Goal: Ask a question

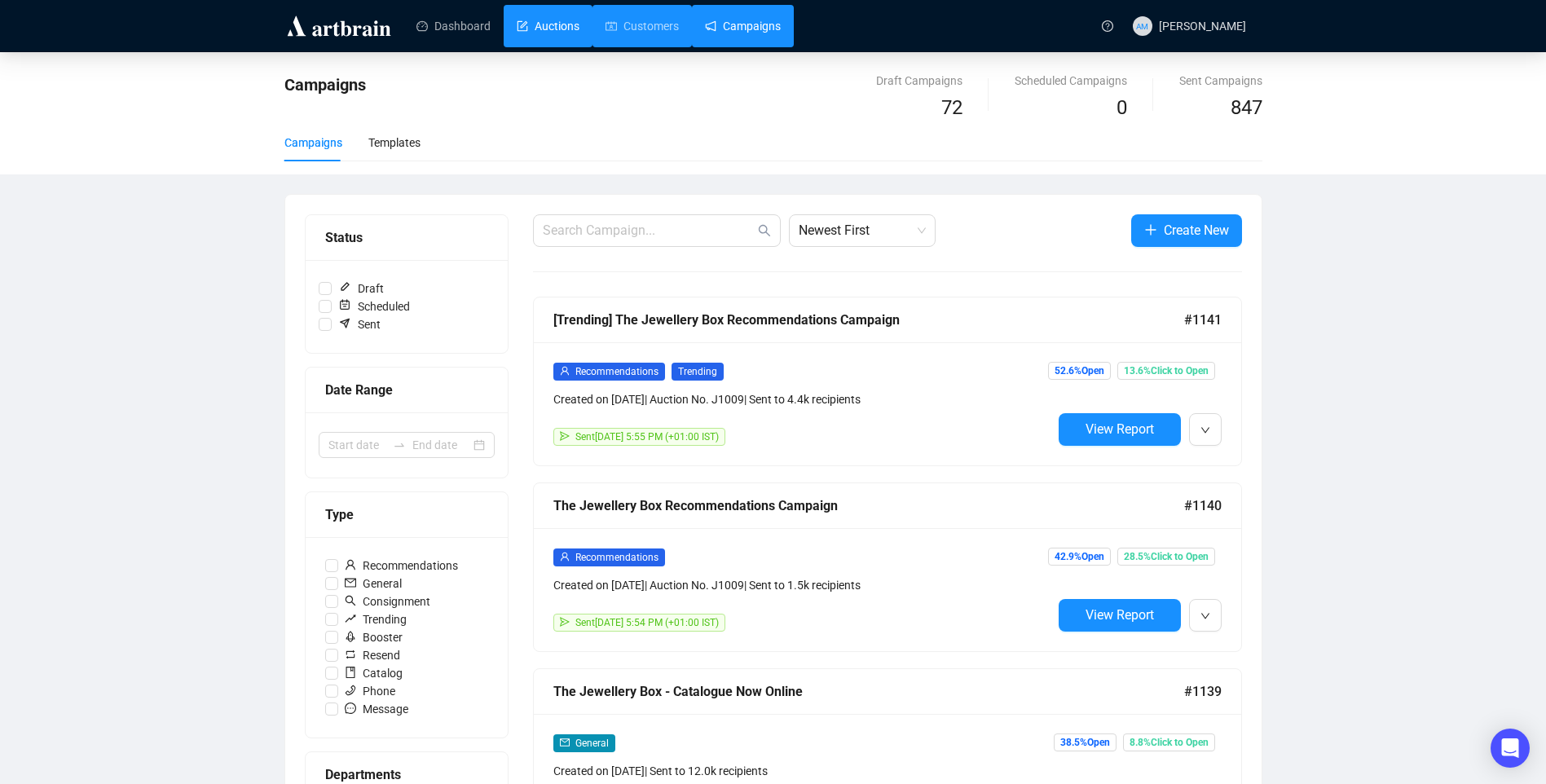
drag, startPoint x: 601, startPoint y: 19, endPoint x: 566, endPoint y: 21, distance: 35.1
click at [605, 19] on link "Customers" at bounding box center [642, 25] width 73 height 42
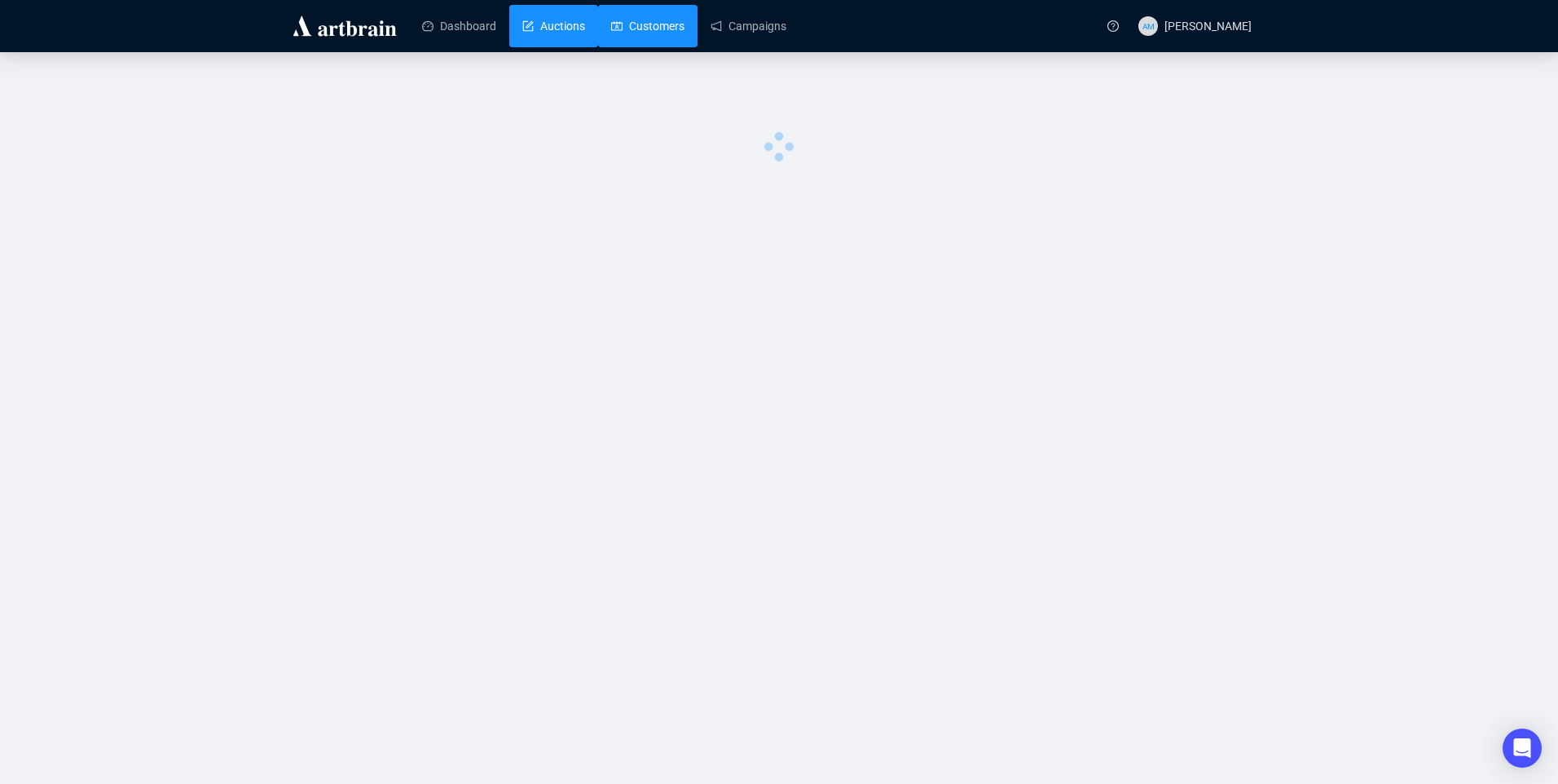
click at [566, 21] on link "Auctions" at bounding box center [554, 25] width 63 height 42
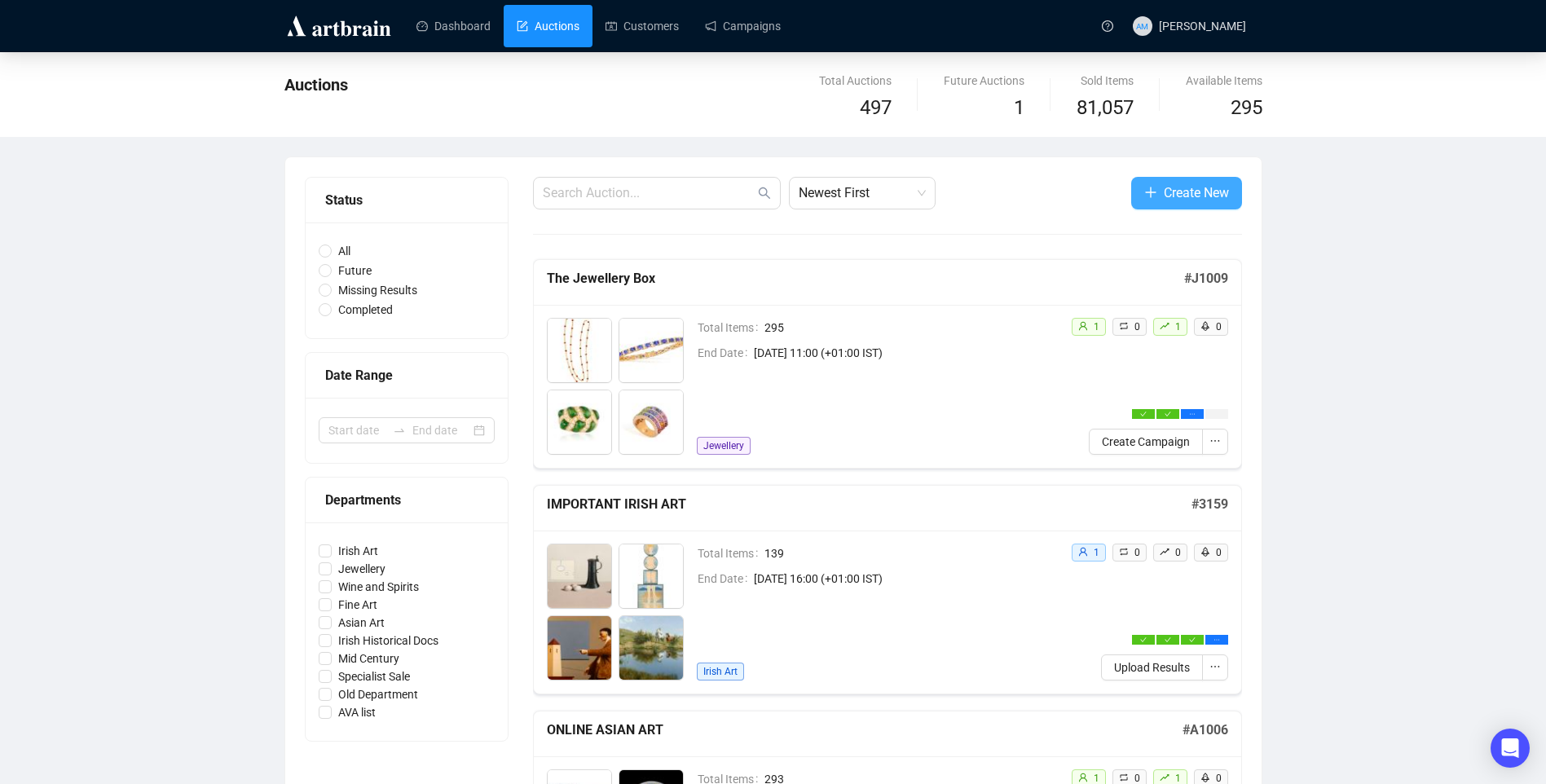
click at [1190, 185] on span "Create New" at bounding box center [1196, 193] width 65 height 21
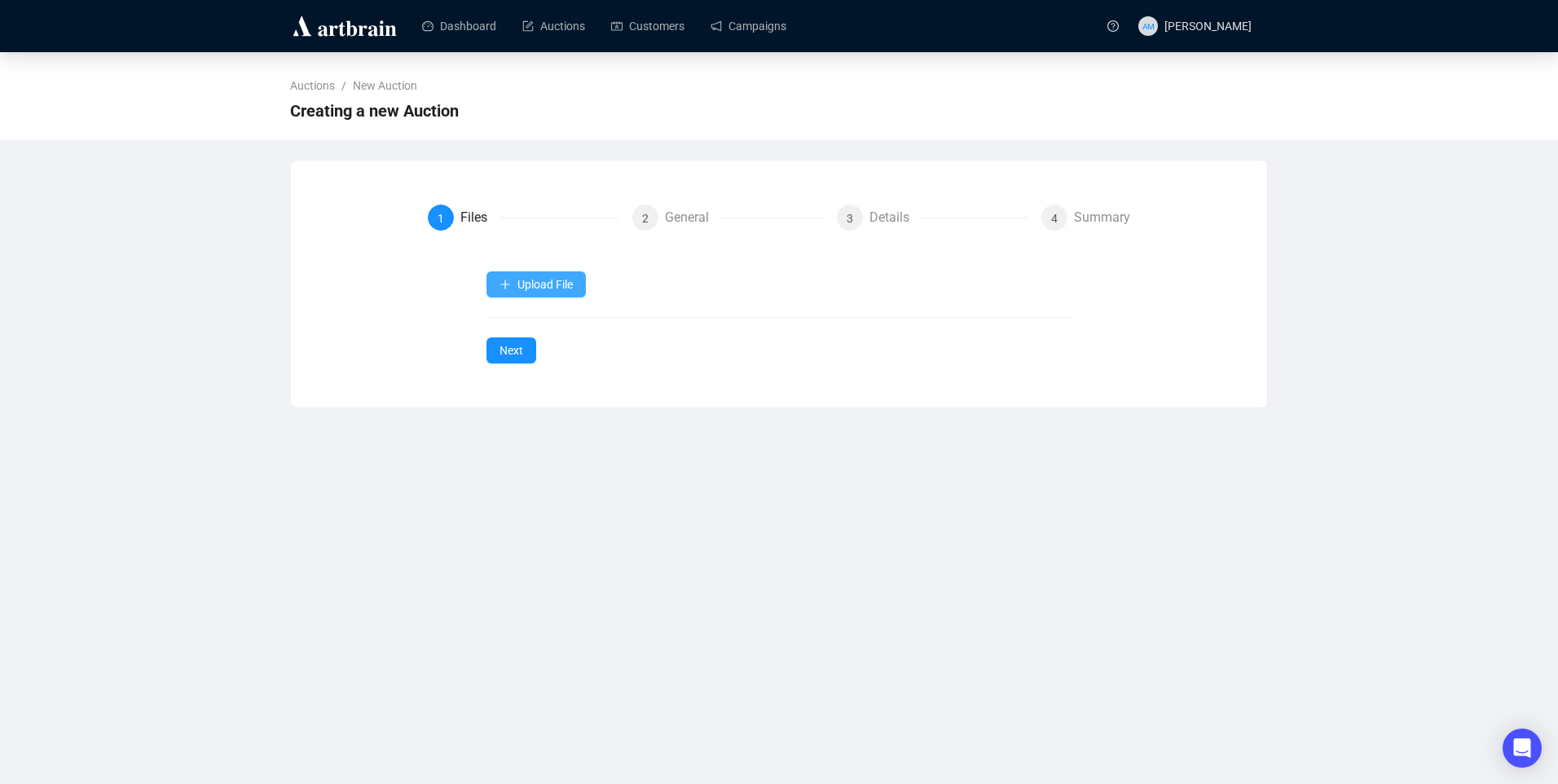
click at [527, 281] on span "Upload File" at bounding box center [545, 284] width 56 height 13
click at [534, 289] on span "Upload File" at bounding box center [545, 284] width 56 height 13
click at [515, 312] on li "Items" at bounding box center [536, 323] width 94 height 26
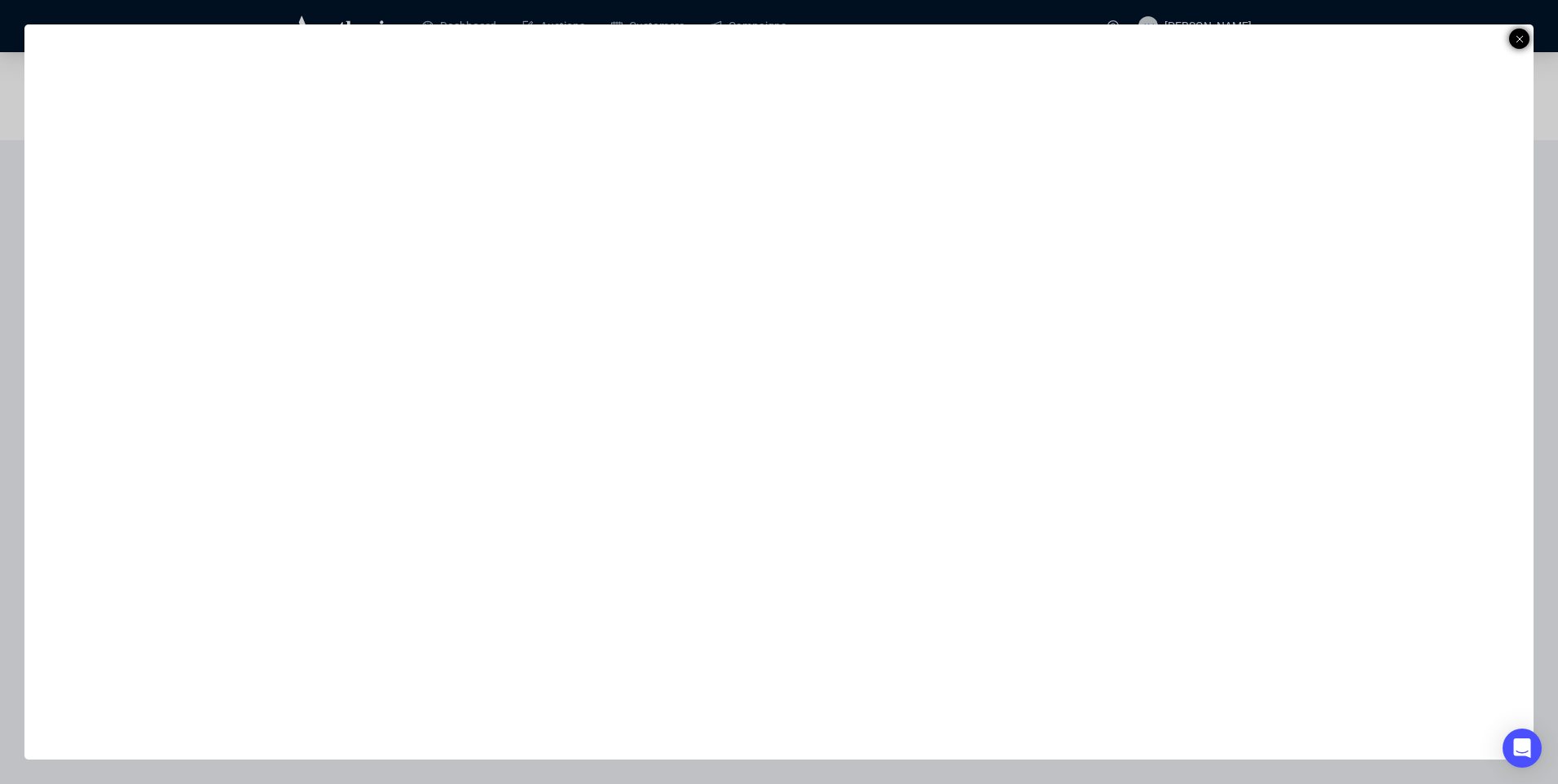
click at [1523, 37] on icon at bounding box center [1519, 39] width 8 height 20
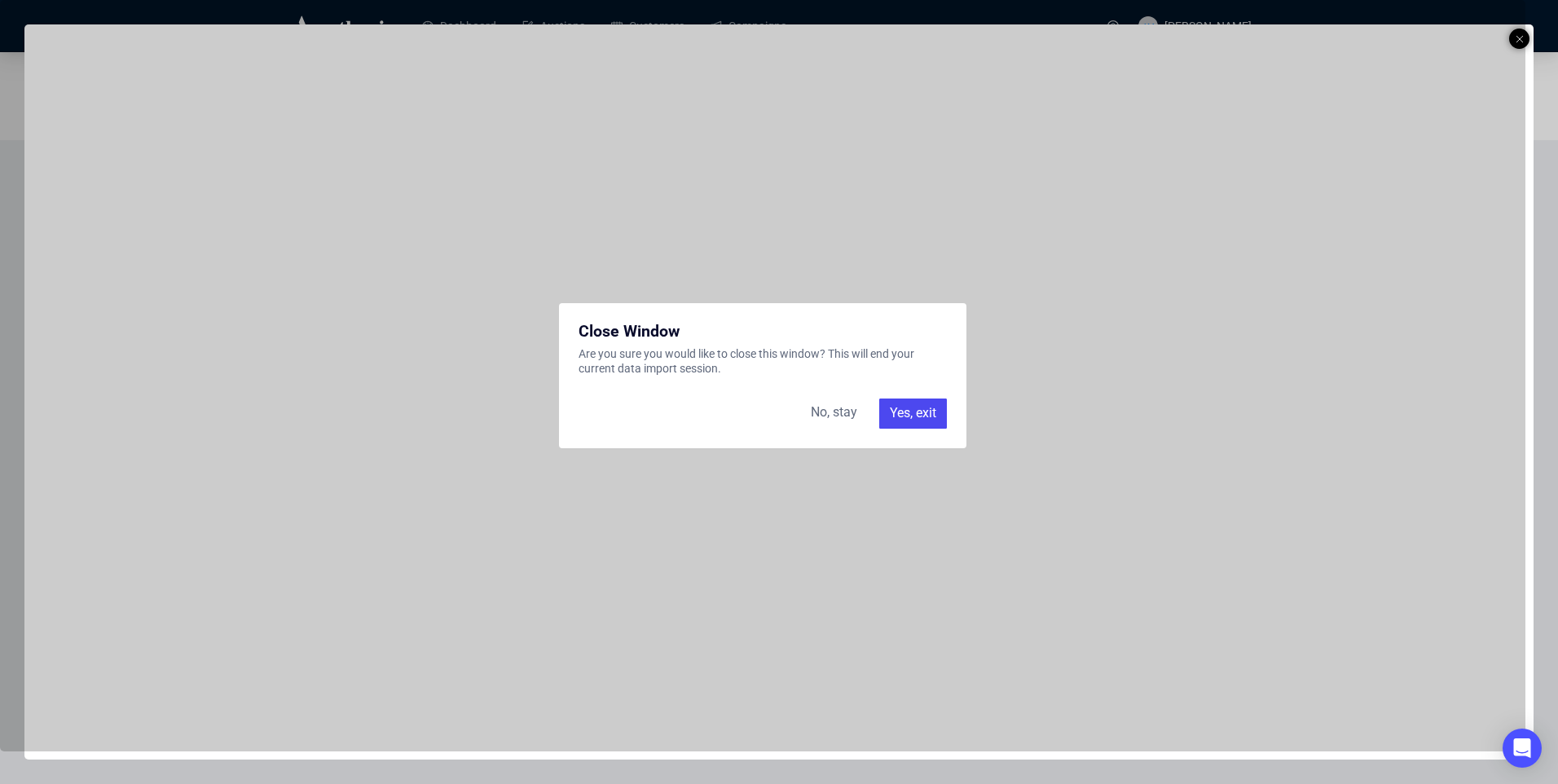
click at [914, 414] on div "Yes, exit" at bounding box center [913, 413] width 67 height 30
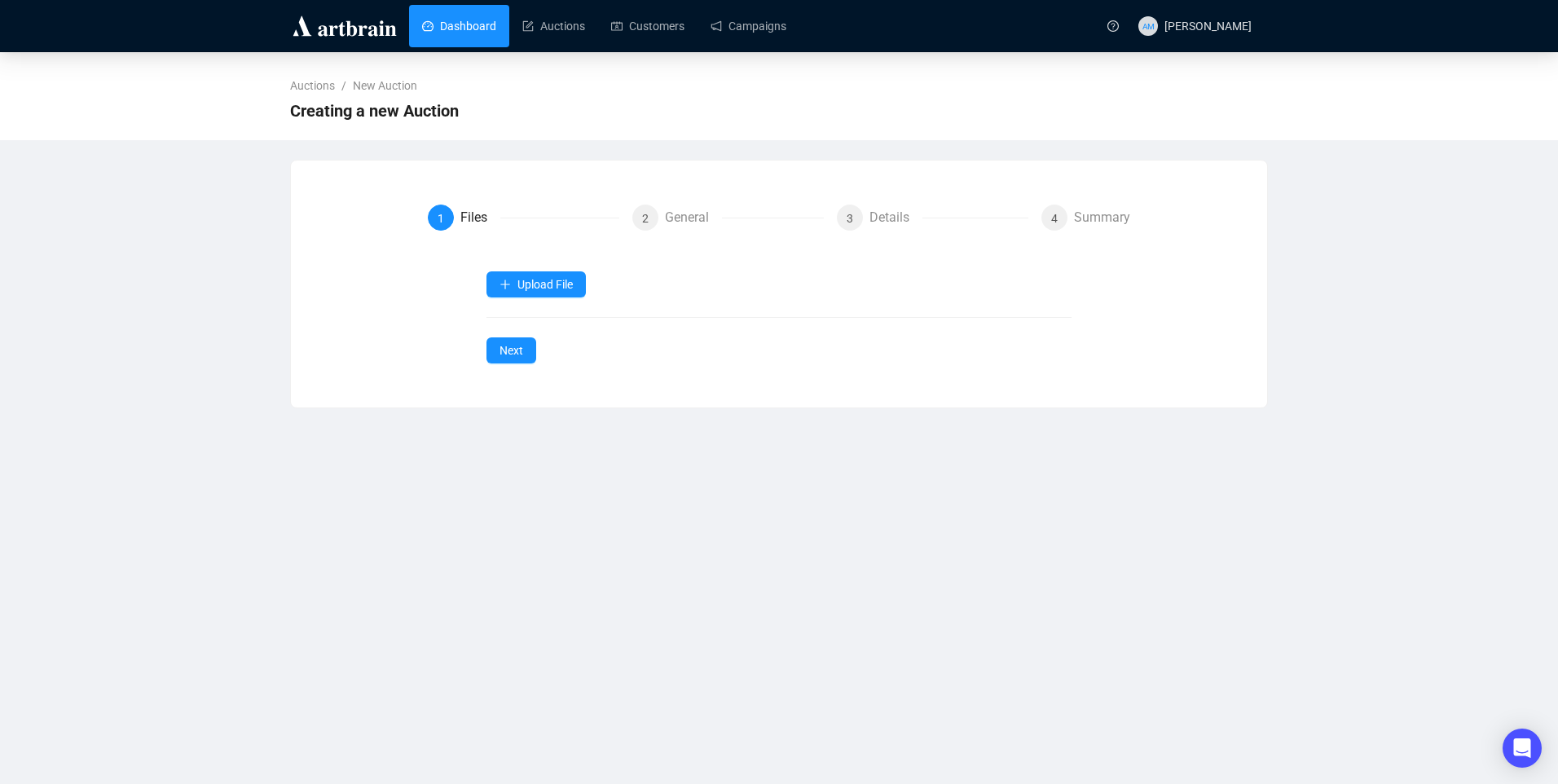
click at [478, 27] on link "Dashboard" at bounding box center [459, 25] width 74 height 42
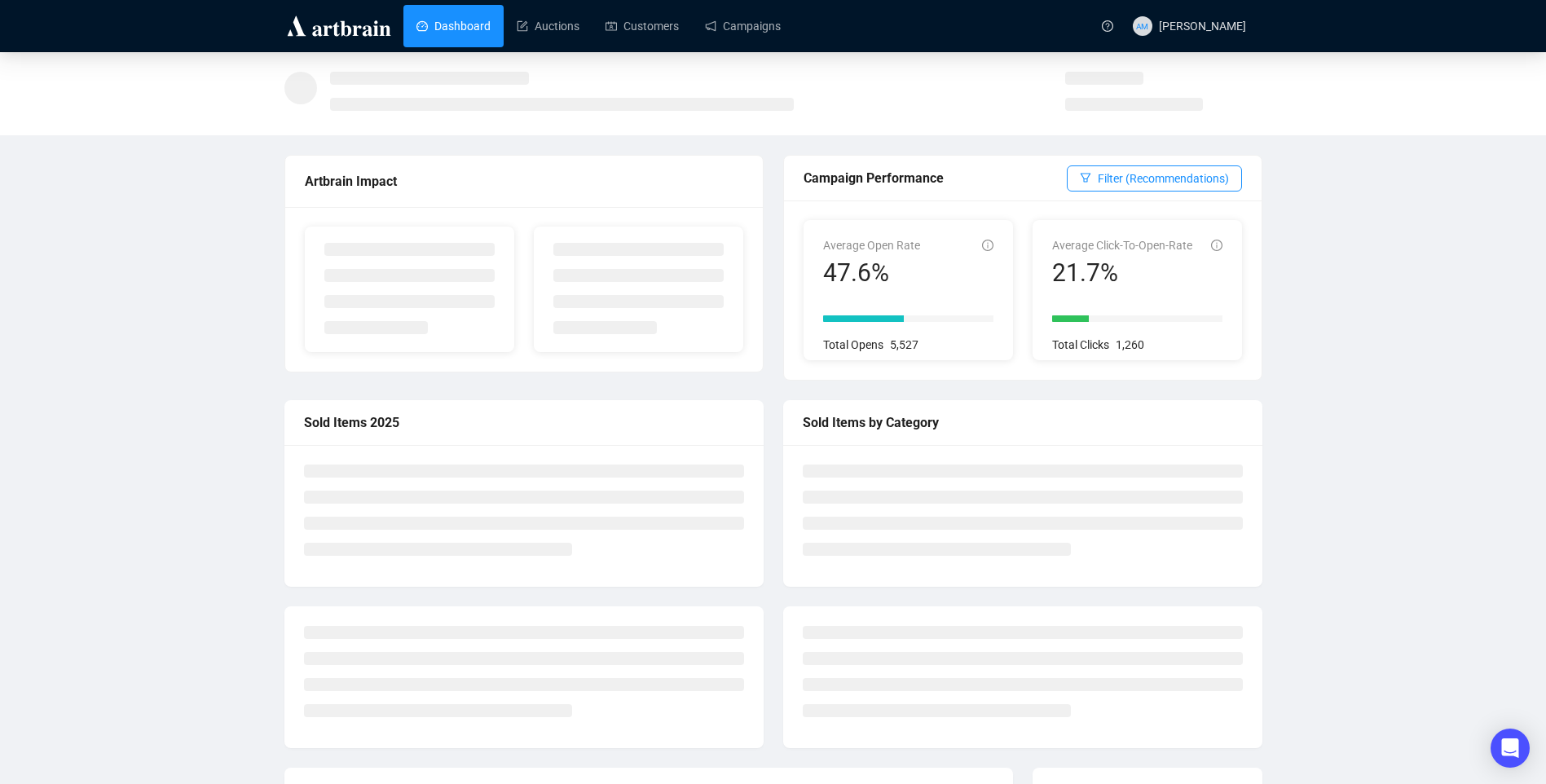
click at [355, 25] on img at bounding box center [339, 26] width 109 height 26
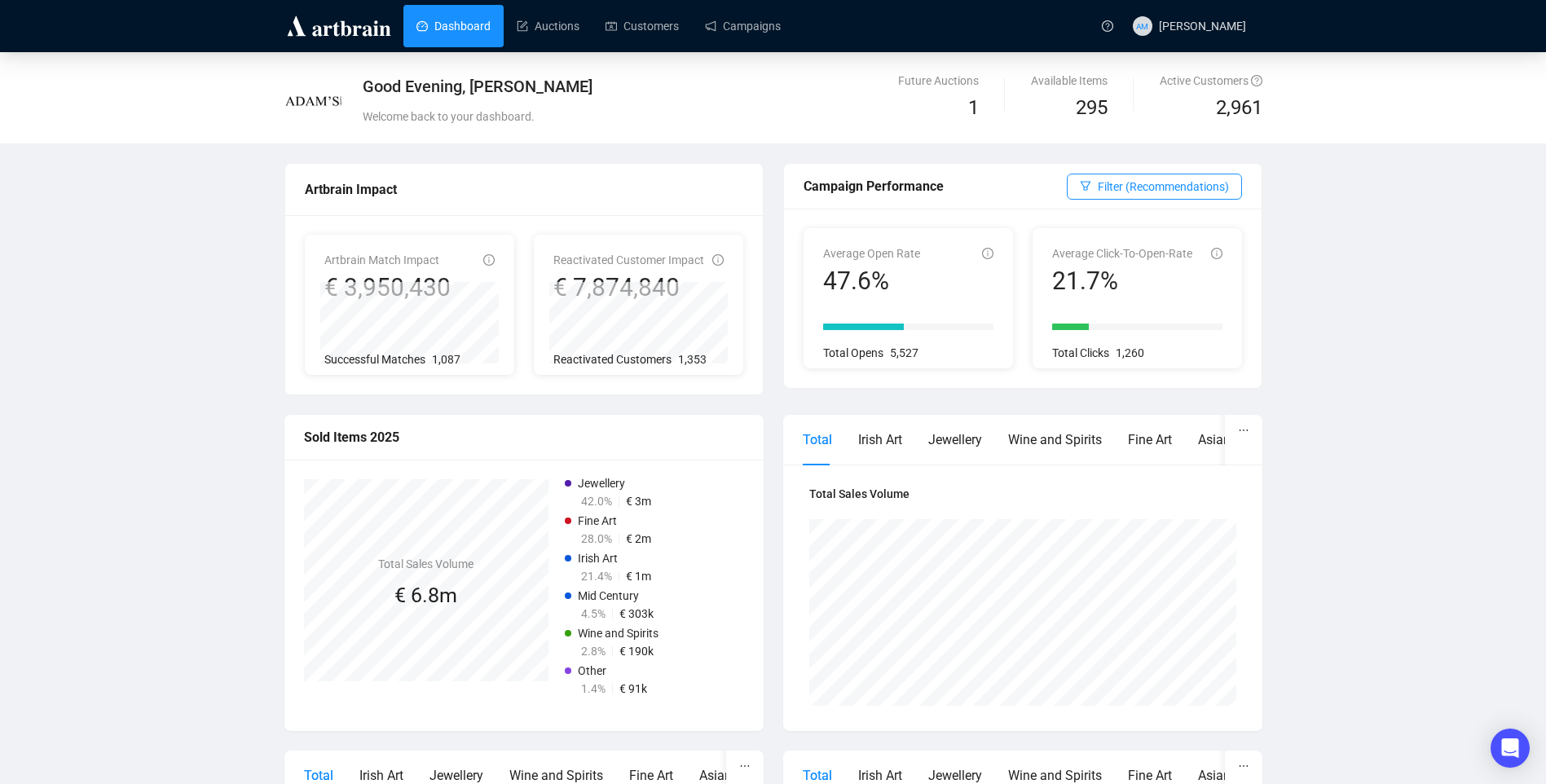
click at [353, 34] on img at bounding box center [339, 26] width 109 height 26
click at [569, 22] on link "Auctions" at bounding box center [548, 25] width 63 height 42
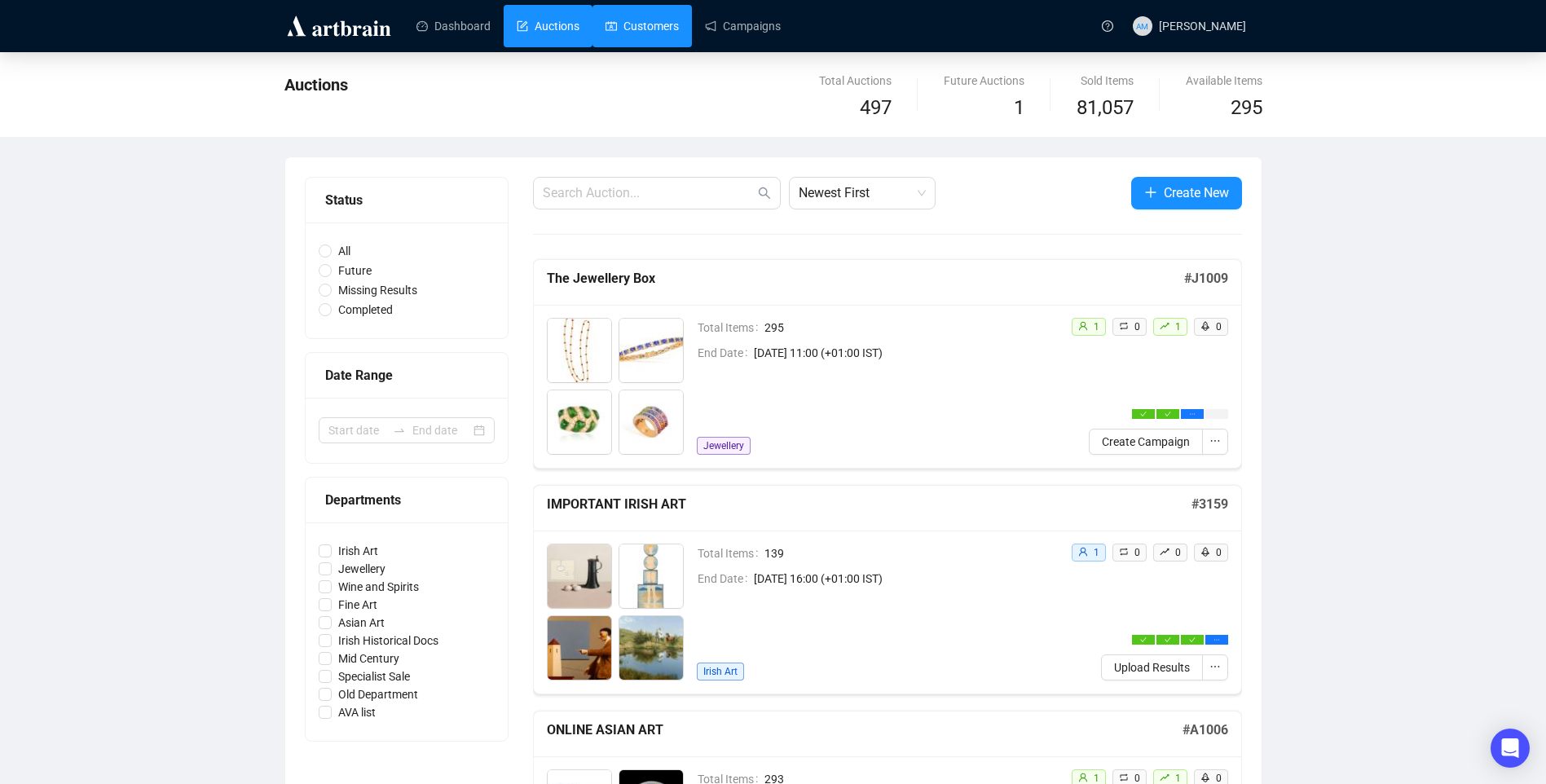
click at [613, 22] on link "Customers" at bounding box center [642, 25] width 73 height 42
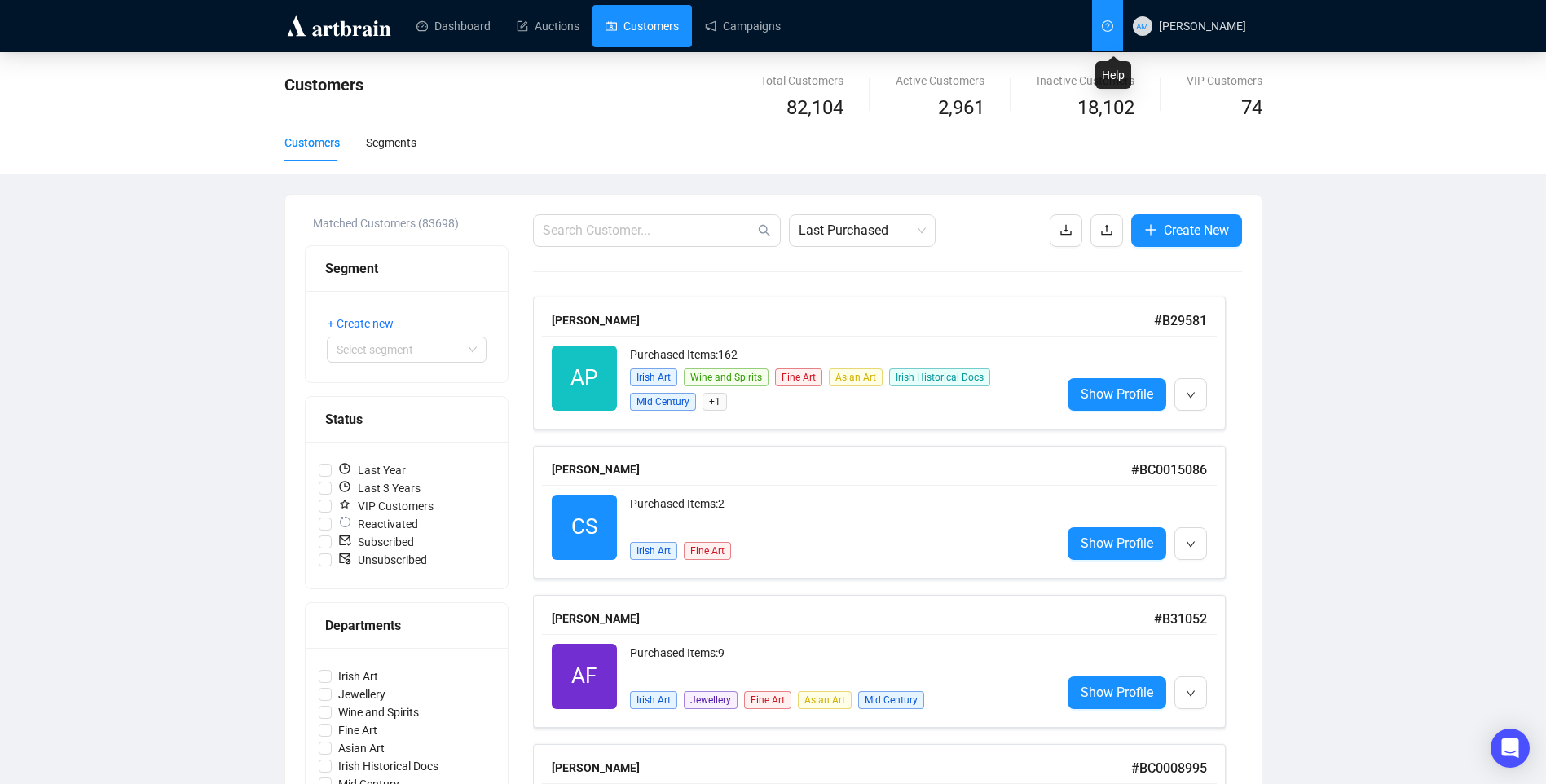
click at [1104, 19] on link at bounding box center [1107, 25] width 31 height 51
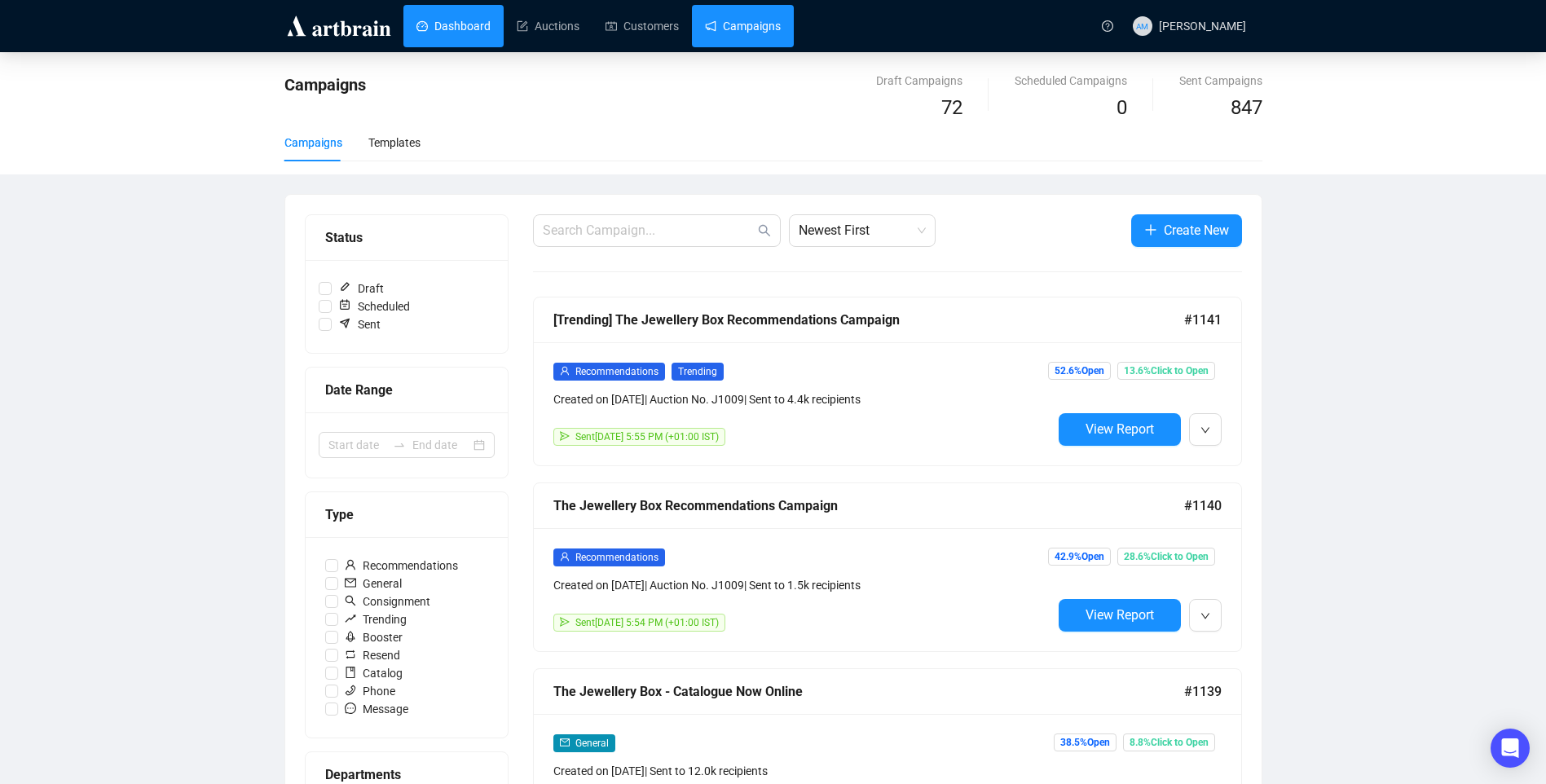
click at [464, 13] on link "Dashboard" at bounding box center [453, 25] width 74 height 42
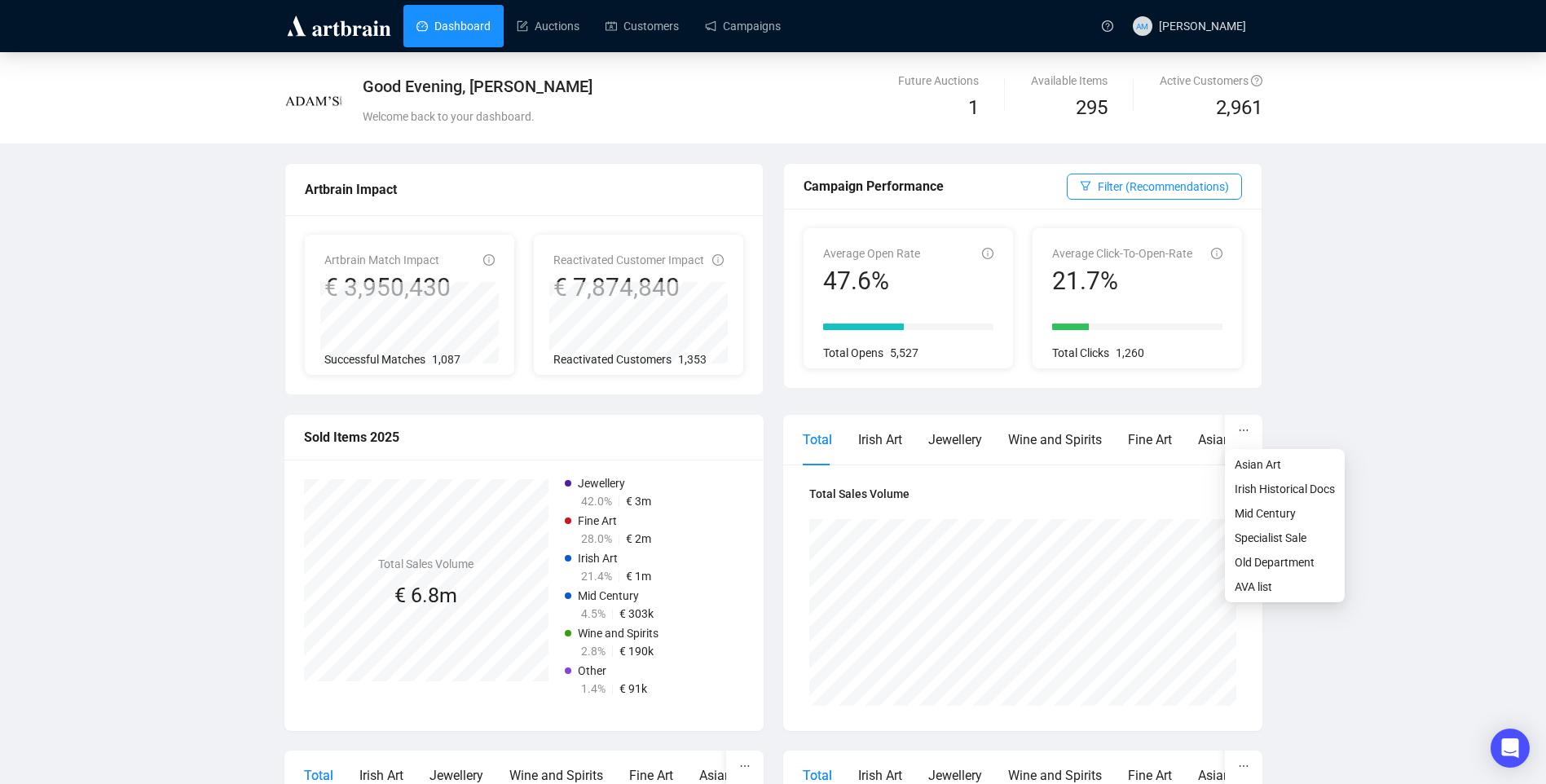
click at [1238, 430] on icon "ellipsis" at bounding box center [1243, 430] width 12 height 12
click at [1055, 384] on div "Average Open Rate 47.6% Total Opens 5,527 Average Click-To-Open-Rate 21.7% Tota…" at bounding box center [1023, 298] width 478 height 179
click at [1500, 743] on div "Open Intercom Messenger" at bounding box center [1510, 748] width 43 height 43
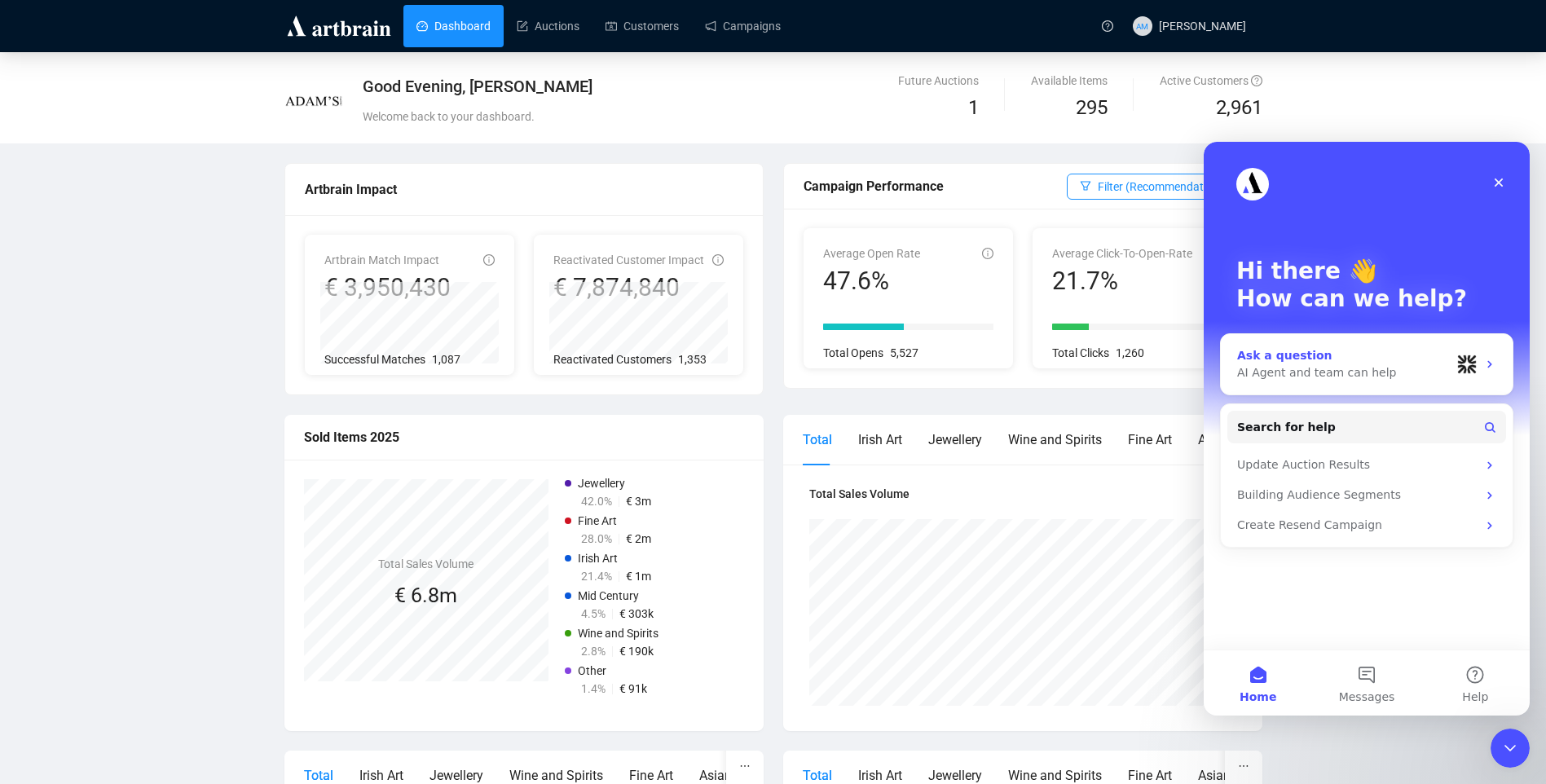
click at [1287, 367] on div "AI Agent and team can help" at bounding box center [1343, 372] width 213 height 17
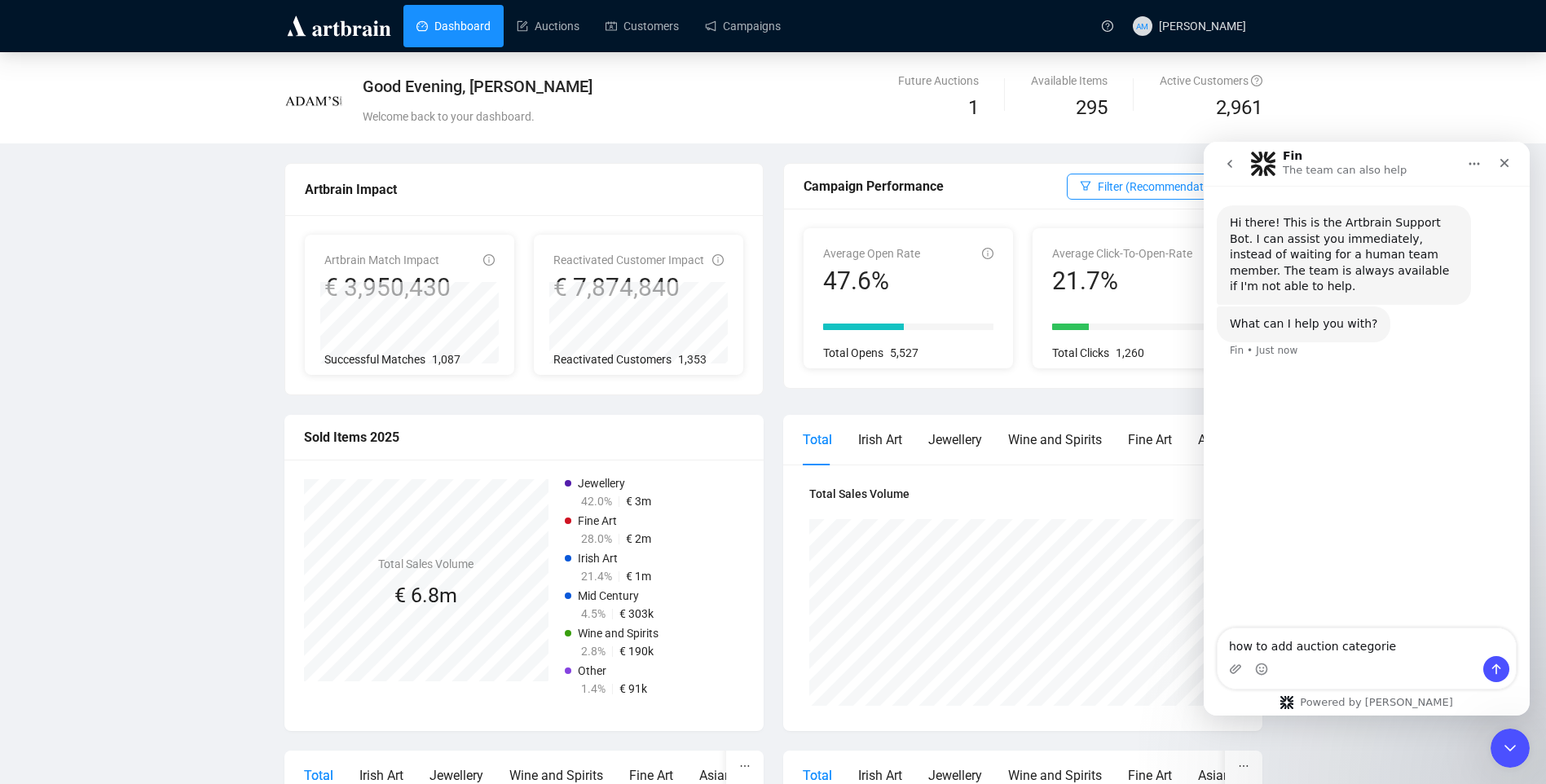
type textarea "how to add auction categories"
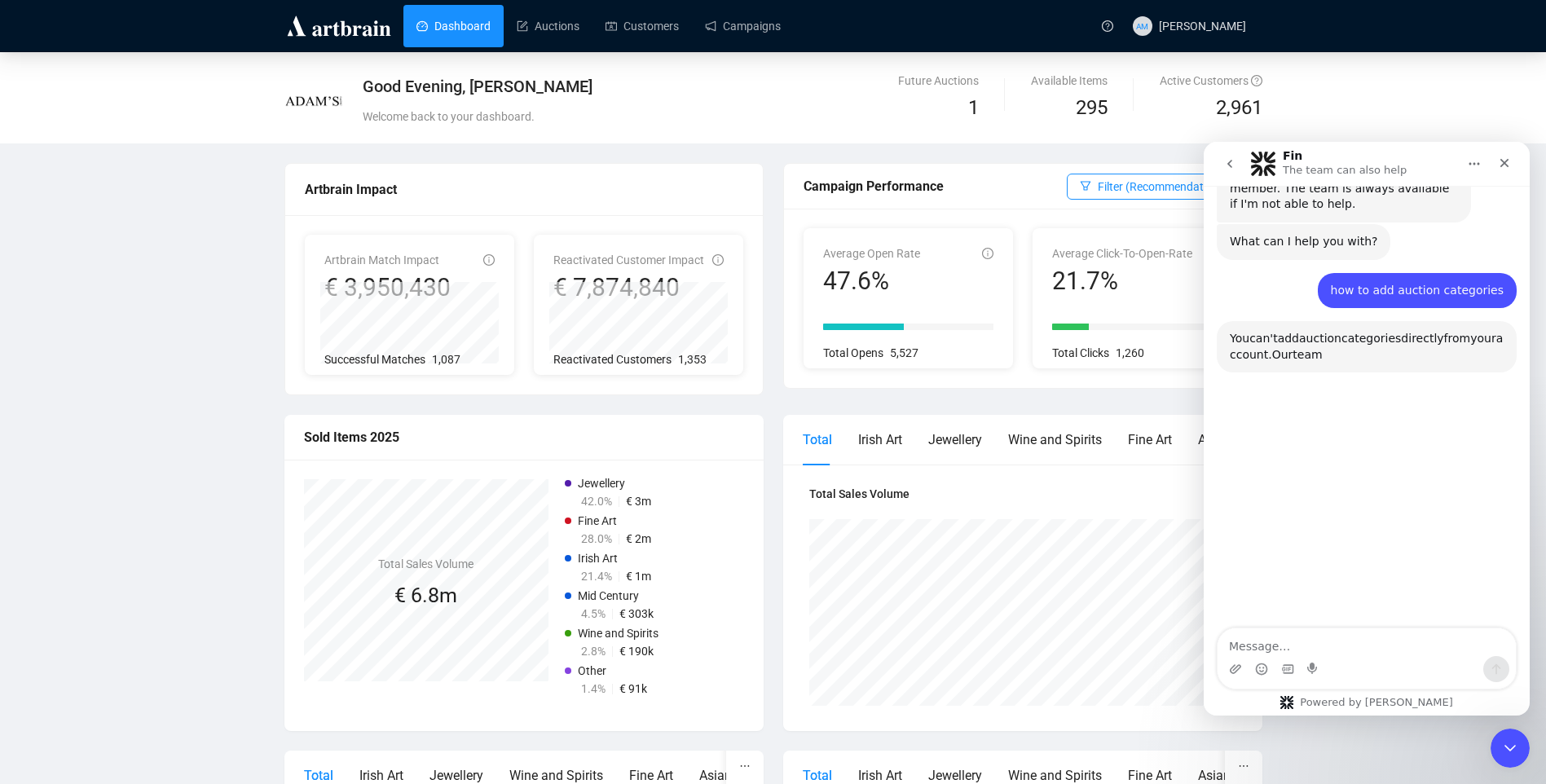
scroll to position [157, 0]
